Goal: Transaction & Acquisition: Purchase product/service

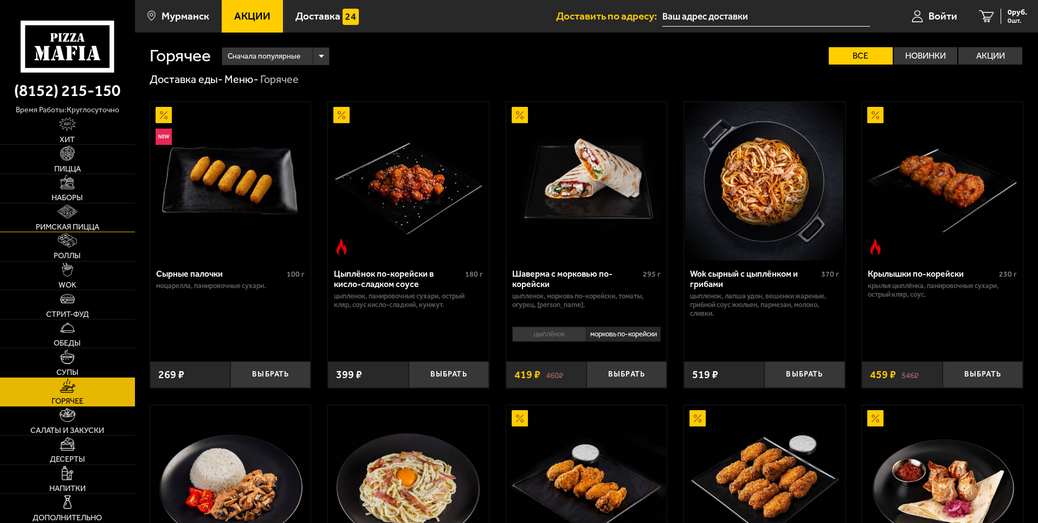
scroll to position [488, 0]
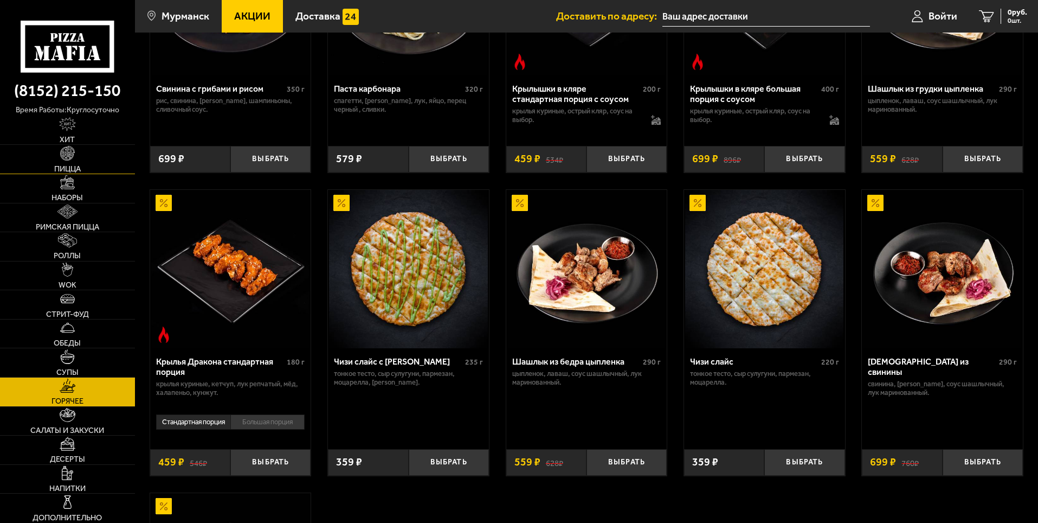
click at [95, 166] on link "Пицца" at bounding box center [67, 159] width 135 height 29
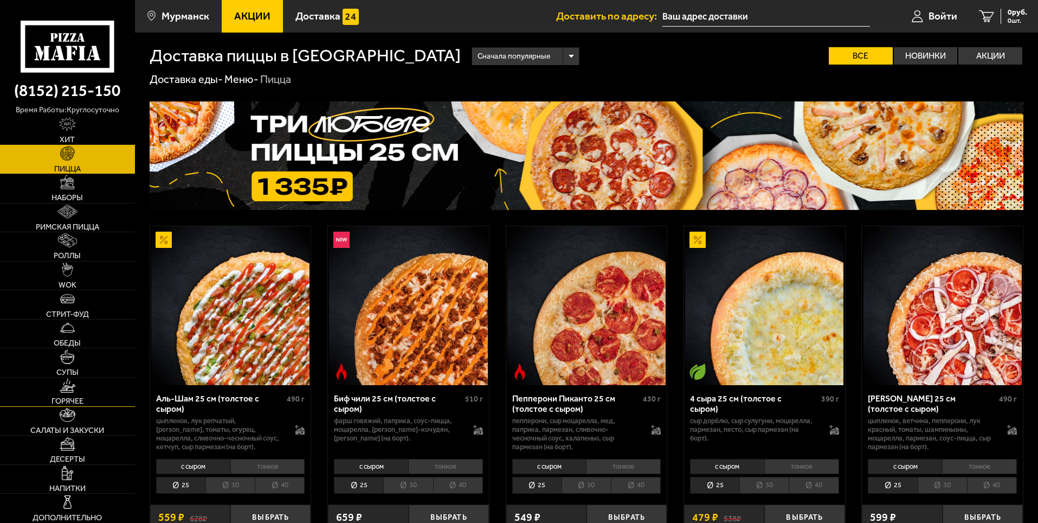
click at [81, 398] on span "Горячее" at bounding box center [67, 401] width 32 height 8
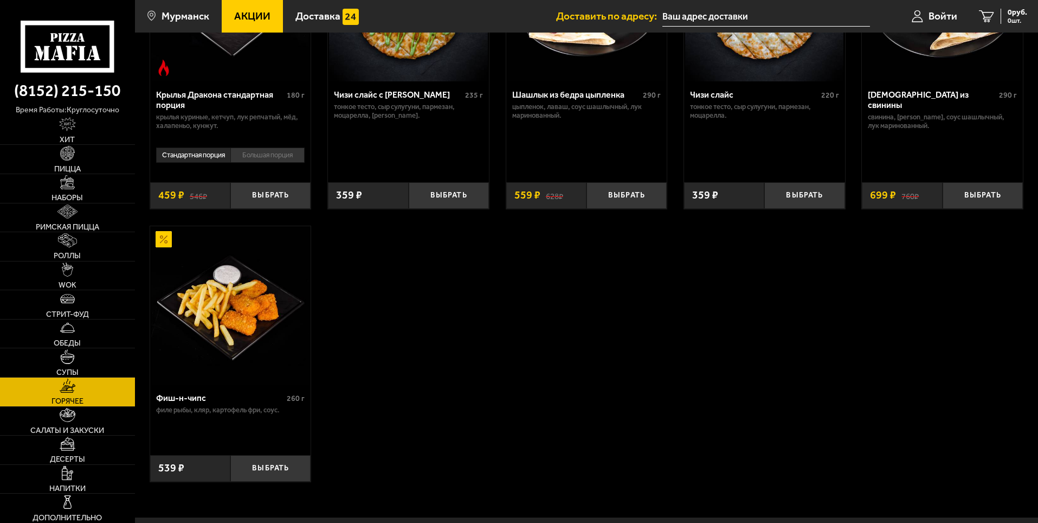
scroll to position [759, 0]
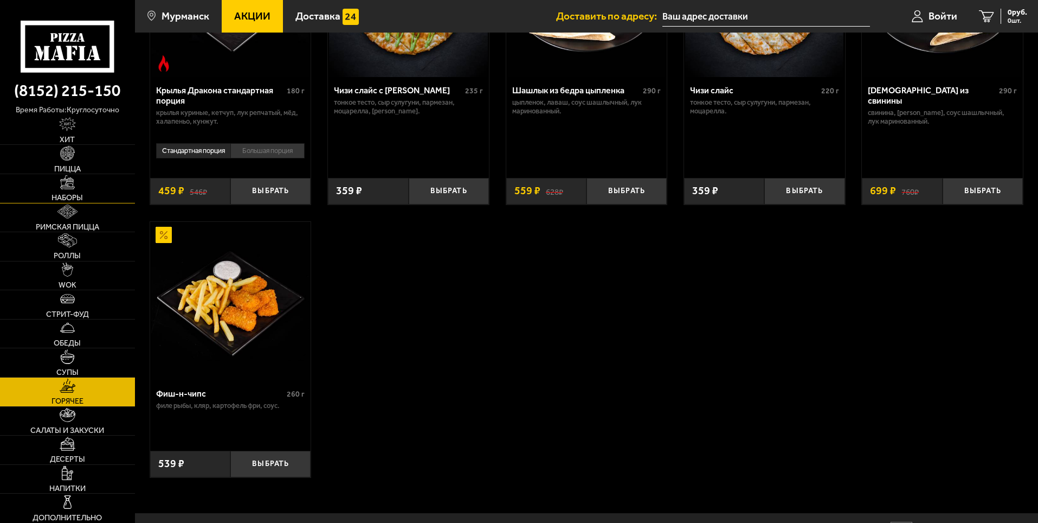
drag, startPoint x: 53, startPoint y: 187, endPoint x: 75, endPoint y: 199, distance: 26.0
click at [53, 187] on link "Наборы" at bounding box center [67, 188] width 135 height 29
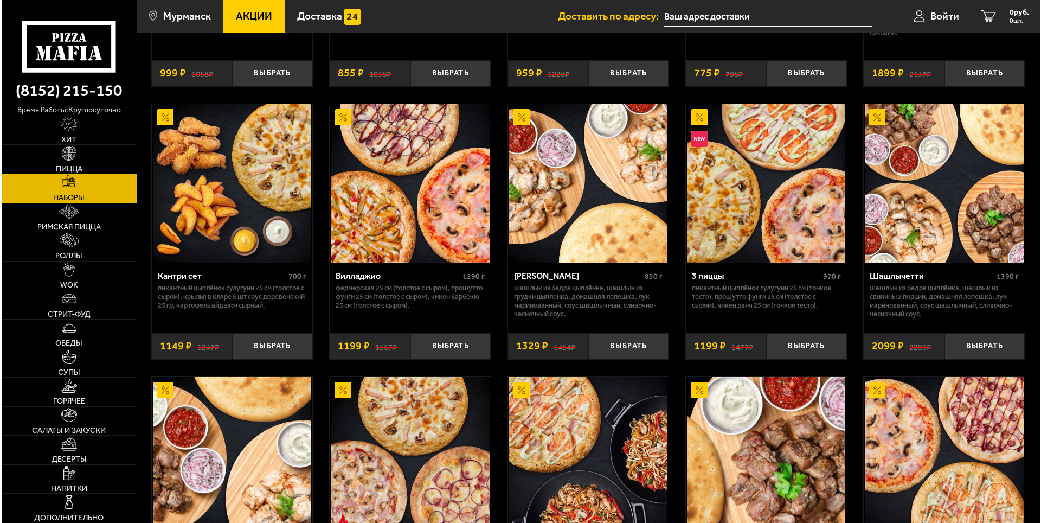
scroll to position [271, 0]
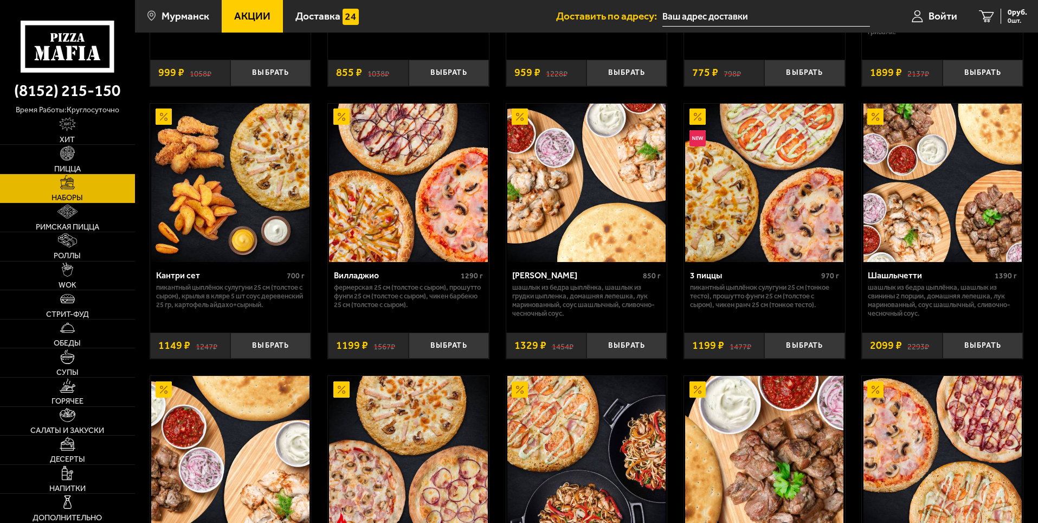
click at [978, 292] on p "шашлык из бедра цыплёнка, шашлык из свинины 2 порции, домашняя лепешка, лук мар…" at bounding box center [942, 300] width 149 height 35
click at [939, 262] on img at bounding box center [942, 183] width 158 height 158
